Goal: Task Accomplishment & Management: Use online tool/utility

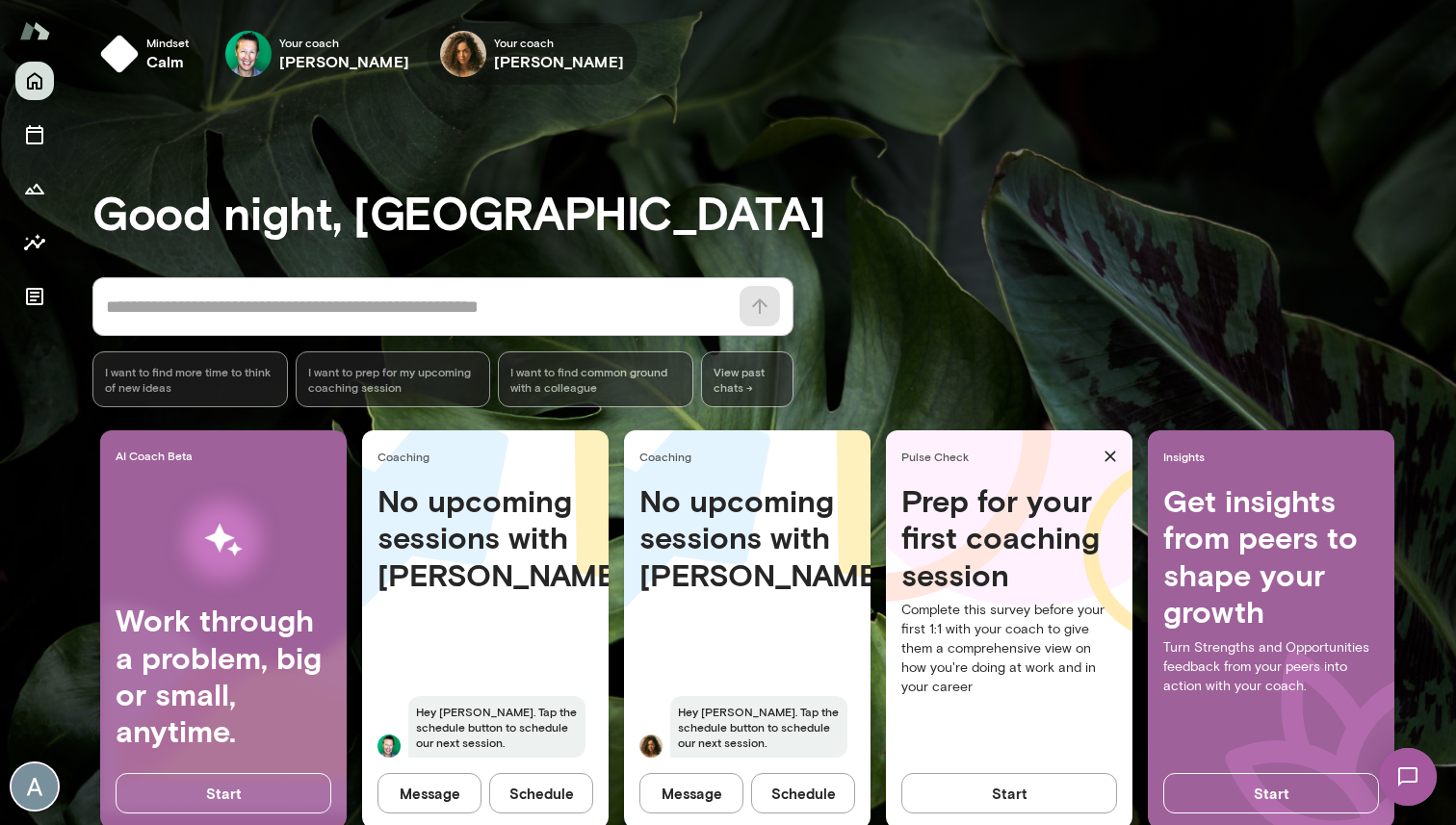
click at [0, 0] on icon "button" at bounding box center [0, 0] width 0 height 0
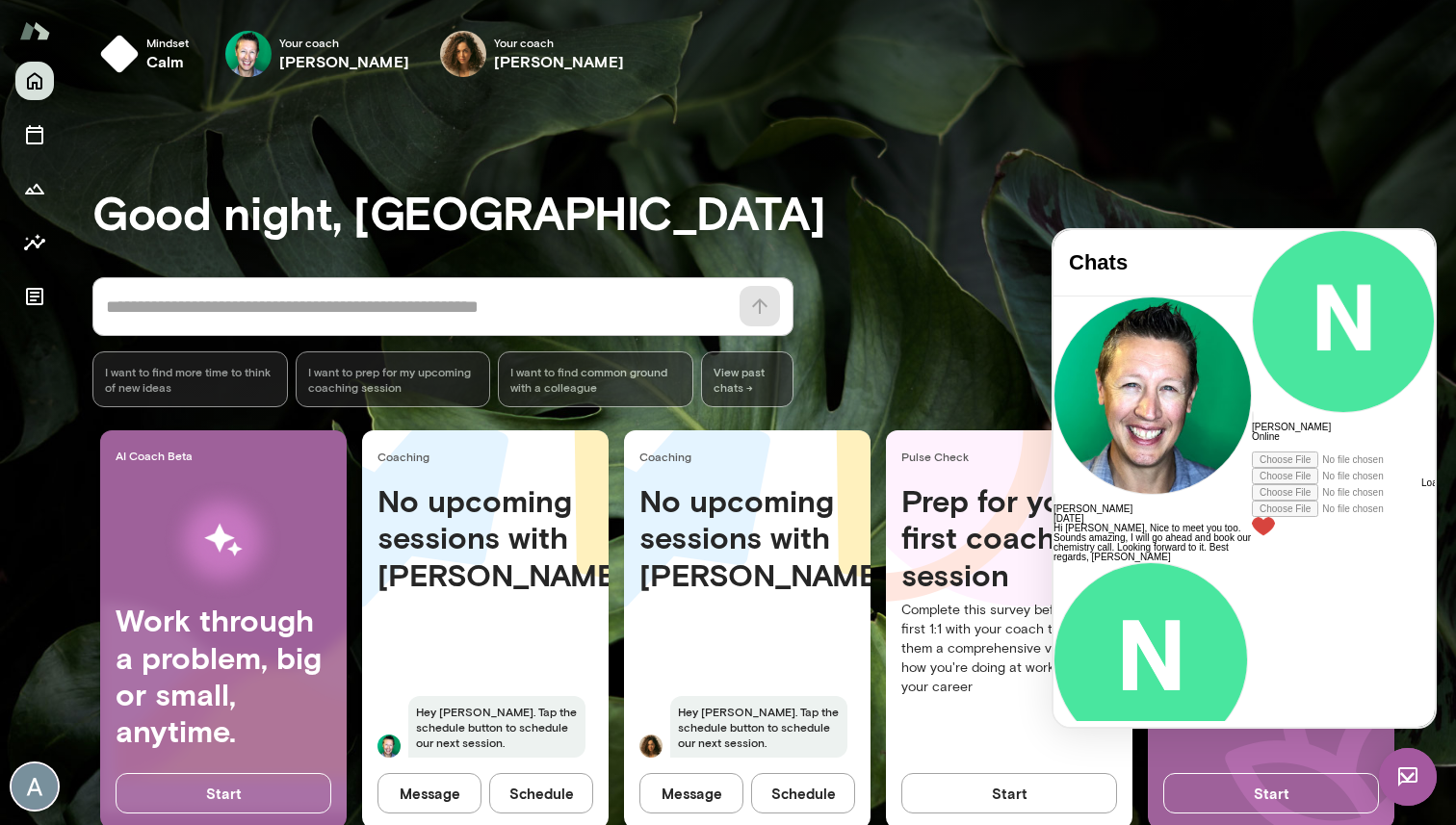
scroll to position [708, 0]
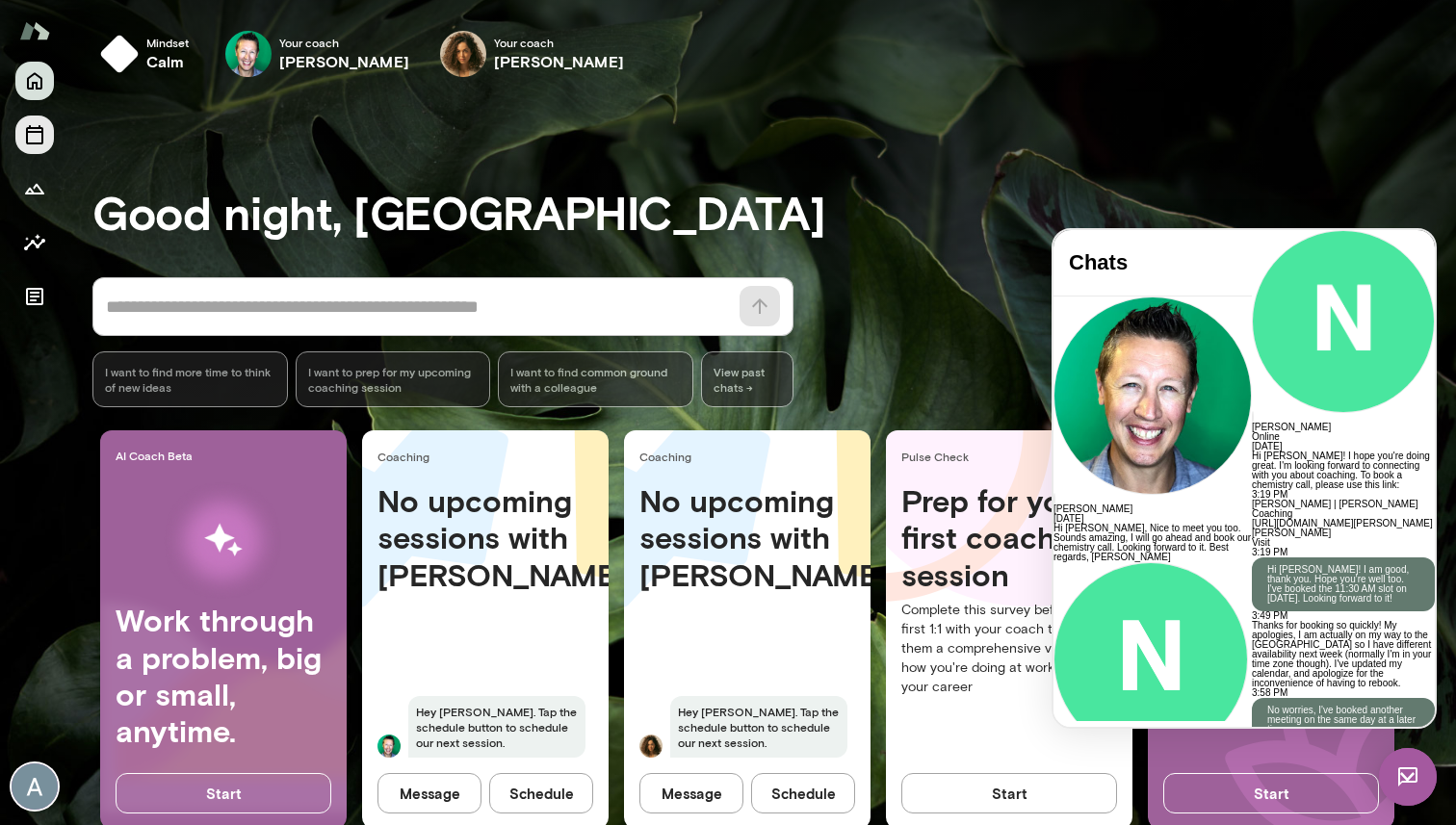
click at [40, 127] on icon "Sessions" at bounding box center [35, 135] width 18 height 19
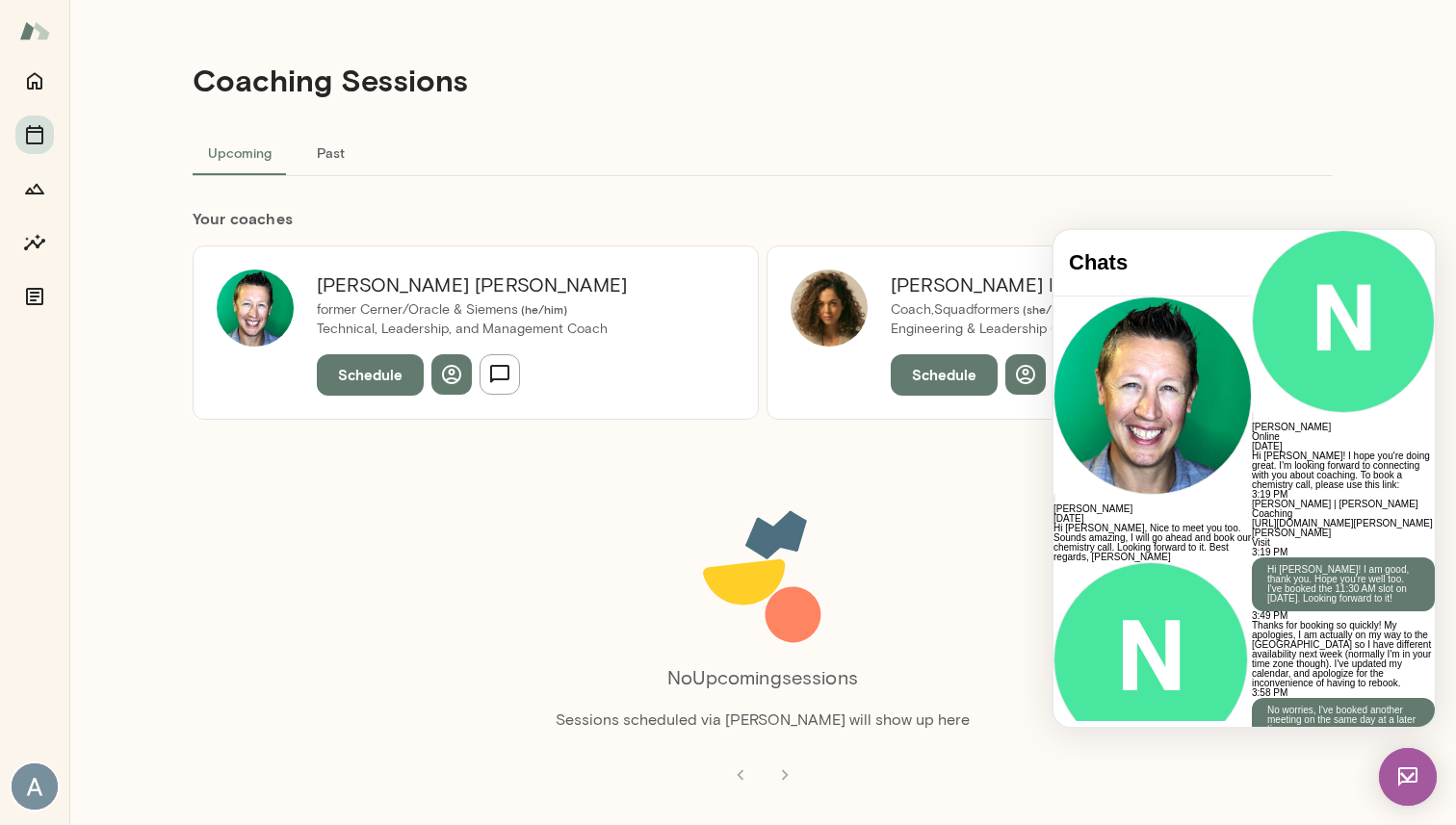
drag, startPoint x: 1407, startPoint y: 777, endPoint x: 2697, endPoint y: 1525, distance: 1491.2
click at [1407, 777] on img at bounding box center [1407, 776] width 57 height 57
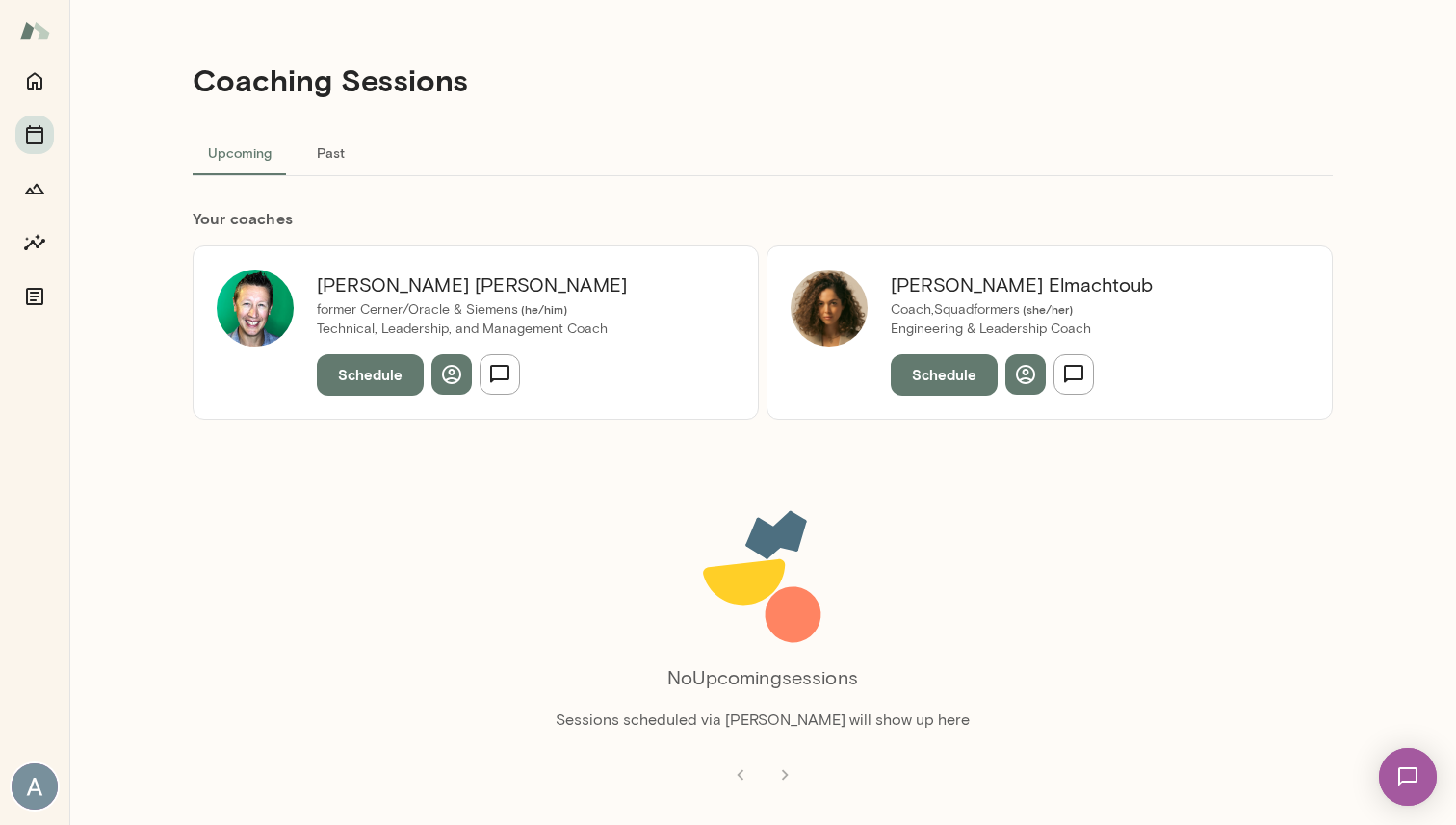
click at [952, 383] on button "Schedule" at bounding box center [944, 375] width 107 height 41
